Goal: Task Accomplishment & Management: Manage account settings

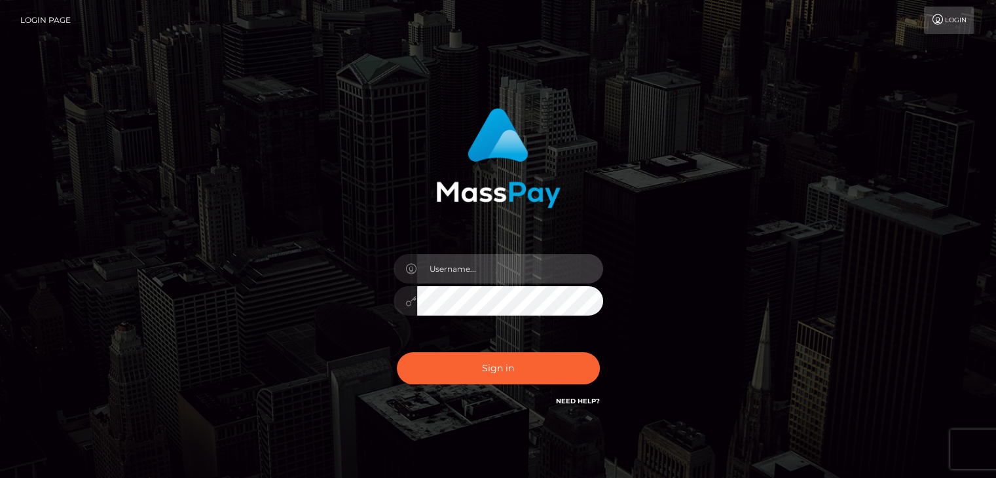
click at [454, 268] on input "text" at bounding box center [510, 268] width 186 height 29
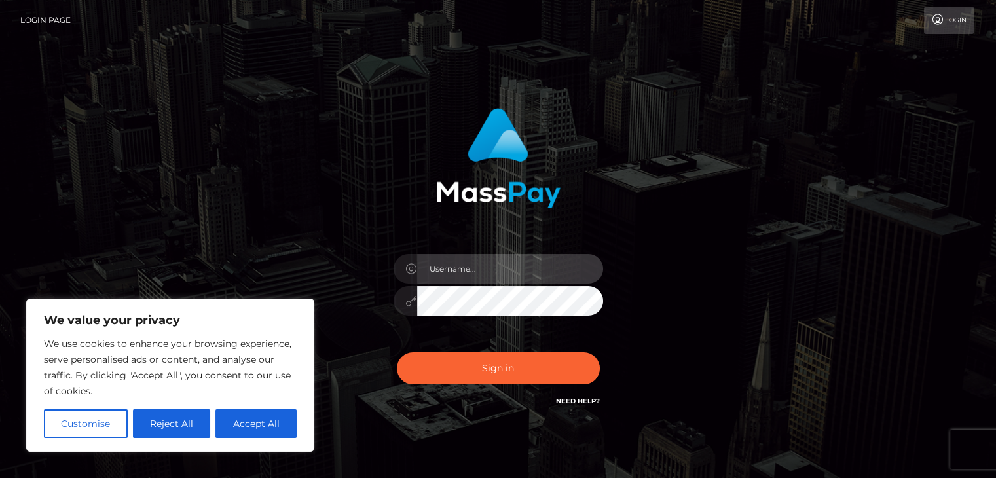
click at [454, 268] on input "text" at bounding box center [510, 268] width 186 height 29
type input "[EMAIL_ADDRESS][DOMAIN_NAME]"
click at [397, 352] on button "Sign in" at bounding box center [498, 368] width 203 height 32
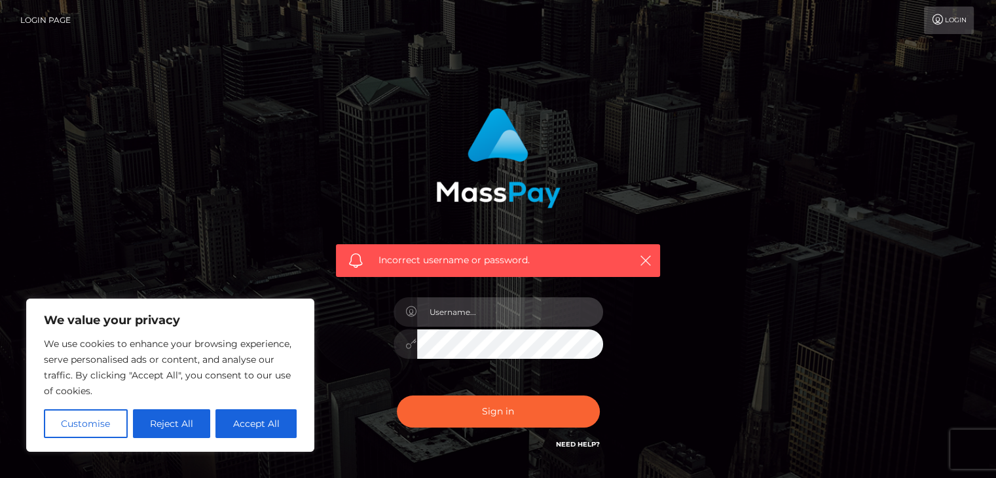
click at [471, 316] on input "text" at bounding box center [510, 311] width 186 height 29
click at [480, 314] on input "Eric940422" at bounding box center [510, 311] width 186 height 29
type input "[EMAIL_ADDRESS][DOMAIN_NAME]"
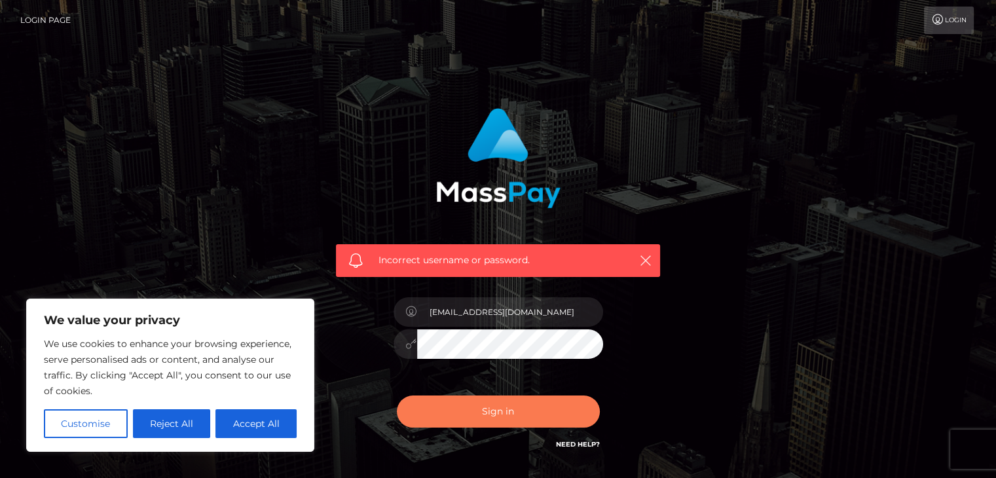
click at [498, 409] on button "Sign in" at bounding box center [498, 412] width 203 height 32
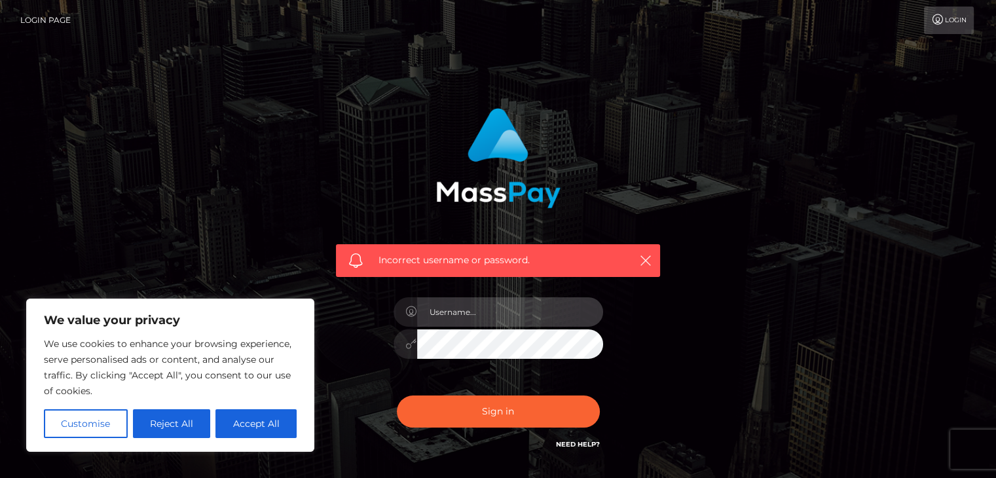
click at [510, 320] on input "text" at bounding box center [510, 311] width 186 height 29
